Goal: Information Seeking & Learning: Learn about a topic

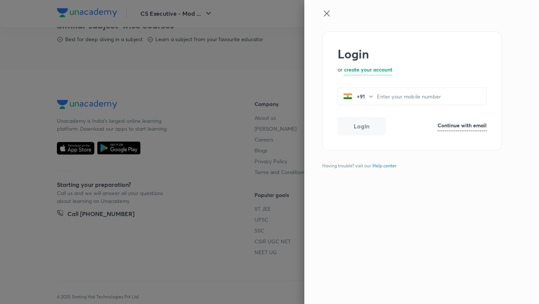
scroll to position [395, 0]
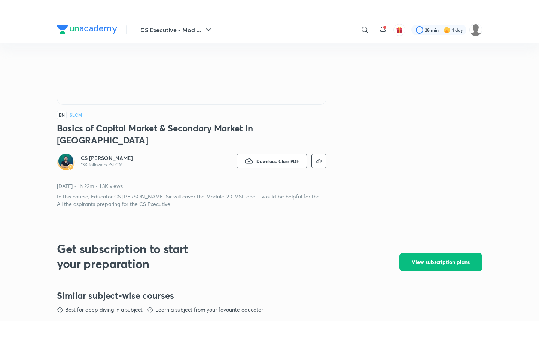
scroll to position [143, 0]
